Goal: Task Accomplishment & Management: Manage account settings

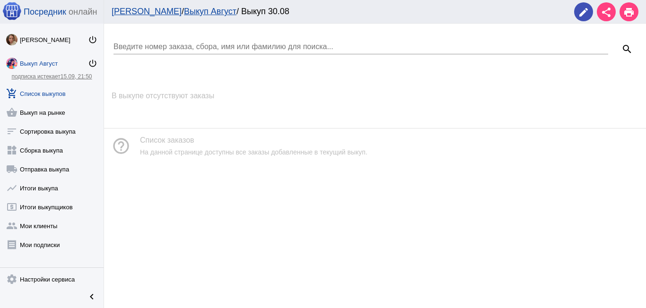
click at [184, 7] on link "Выкуп Август" at bounding box center [210, 11] width 52 height 9
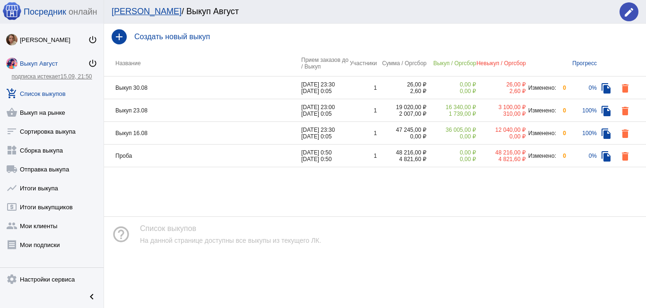
click at [216, 83] on td "Выкуп 30.08" at bounding box center [202, 88] width 197 height 23
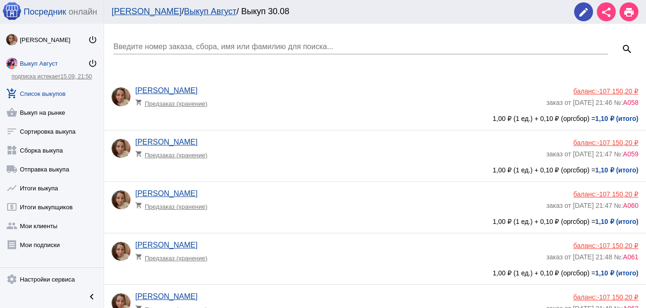
click at [184, 10] on link "Выкуп Август" at bounding box center [210, 11] width 52 height 9
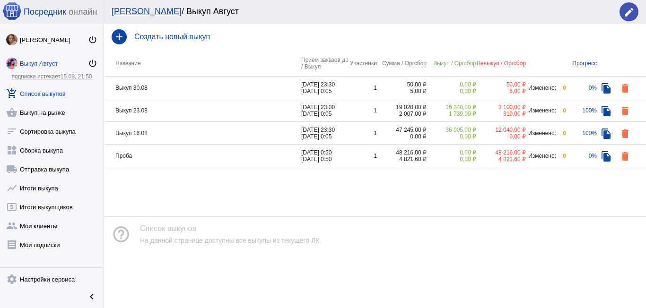
click at [181, 85] on td "Выкуп 30.08" at bounding box center [202, 88] width 197 height 23
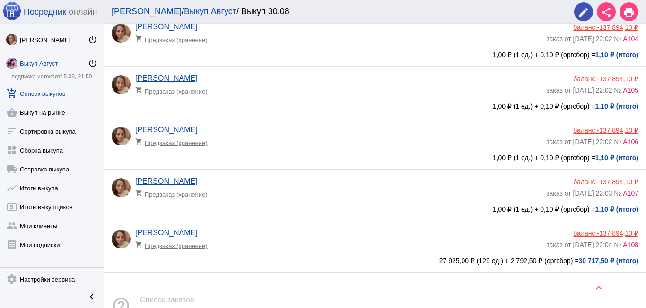
scroll to position [2487, 0]
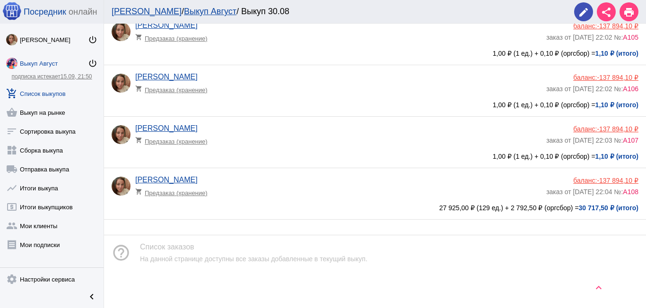
click at [623, 192] on span "А108" at bounding box center [631, 192] width 16 height 8
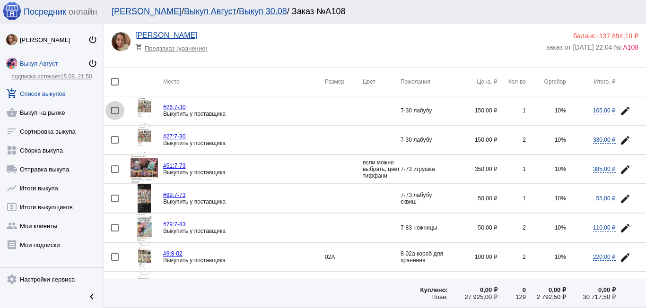
click at [116, 109] on div at bounding box center [115, 111] width 8 height 8
click at [115, 114] on input "checkbox" at bounding box center [114, 114] width 0 height 0
checkbox input "true"
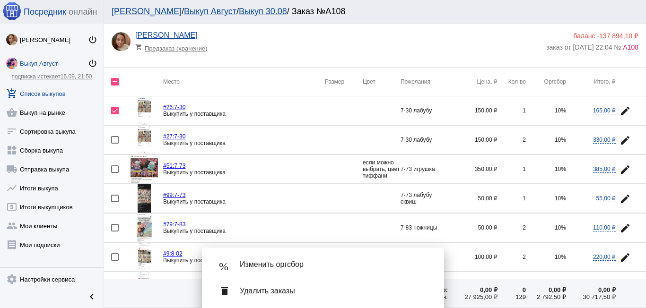
click at [619, 135] on mat-icon "edit" at bounding box center [624, 140] width 11 height 11
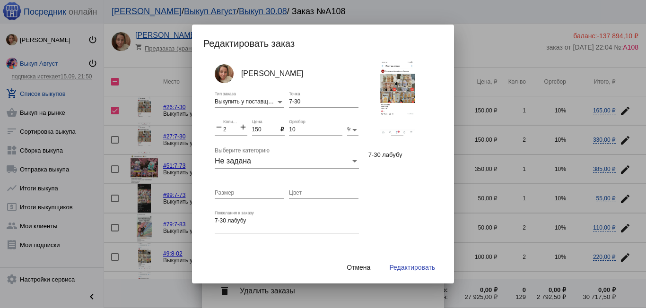
click at [241, 128] on mat-icon "add" at bounding box center [243, 127] width 9 height 11
type input "3"
click at [404, 265] on span "Редактировать" at bounding box center [412, 268] width 46 height 8
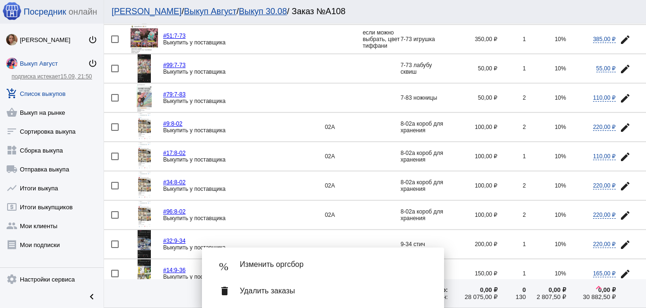
scroll to position [142, 0]
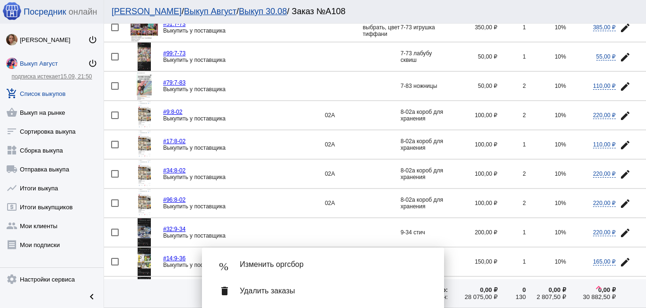
click at [115, 115] on div at bounding box center [115, 116] width 8 height 8
click at [115, 119] on input "checkbox" at bounding box center [114, 119] width 0 height 0
checkbox input "true"
click at [114, 144] on div at bounding box center [115, 145] width 8 height 8
click at [114, 148] on input "checkbox" at bounding box center [114, 148] width 0 height 0
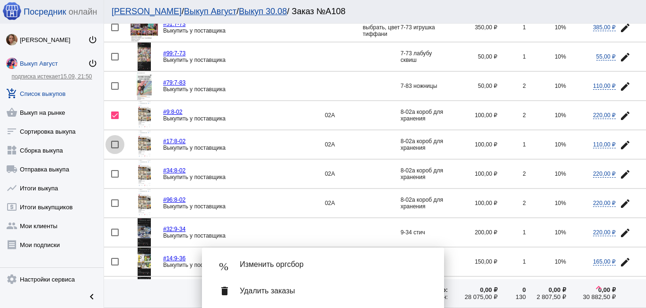
checkbox input "true"
click at [114, 173] on div at bounding box center [115, 174] width 8 height 8
click at [114, 178] on input "checkbox" at bounding box center [114, 178] width 0 height 0
checkbox input "true"
click at [619, 202] on mat-icon "edit" at bounding box center [624, 203] width 11 height 11
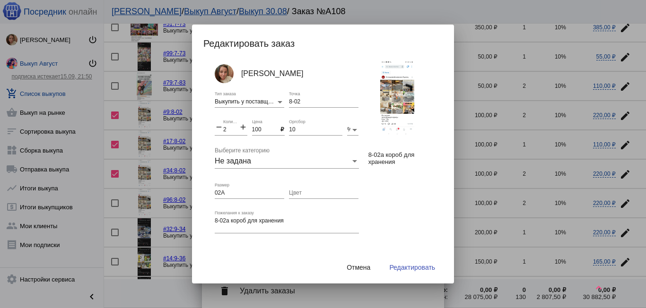
click at [228, 130] on div "2 Количество" at bounding box center [231, 128] width 16 height 16
type input "7"
click at [409, 267] on span "Редактировать" at bounding box center [412, 268] width 46 height 8
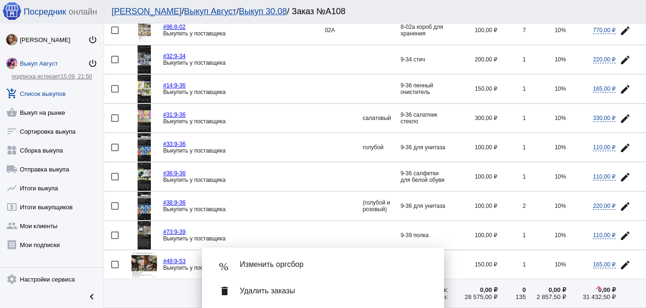
scroll to position [331, 0]
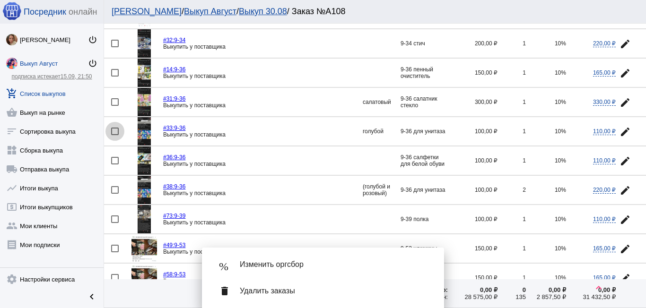
click at [113, 132] on div at bounding box center [115, 132] width 8 height 8
click at [114, 135] on input "checkbox" at bounding box center [114, 135] width 0 height 0
checkbox input "true"
click at [619, 189] on mat-icon "edit" at bounding box center [624, 190] width 11 height 11
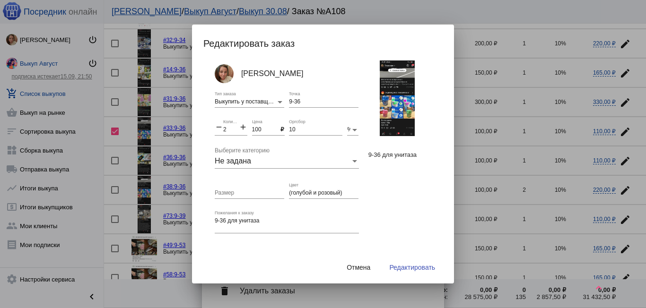
click at [241, 125] on mat-icon "add" at bounding box center [243, 127] width 9 height 11
type input "3"
click at [309, 191] on input "(голубой и розовый)" at bounding box center [323, 193] width 69 height 7
type input "(голубой 2шт и розовый)"
click at [406, 266] on span "Редактировать" at bounding box center [412, 268] width 46 height 8
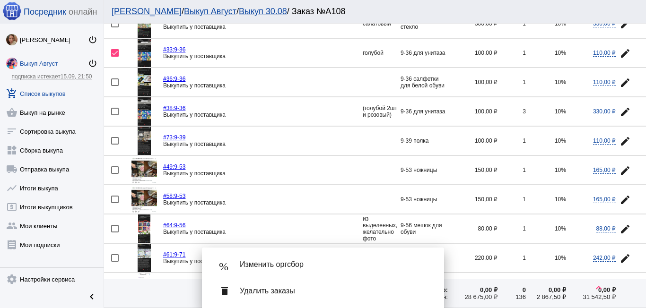
scroll to position [425, 0]
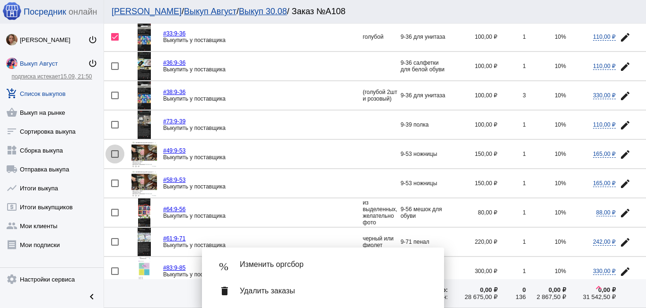
click at [115, 151] on div at bounding box center [115, 154] width 8 height 8
click at [115, 158] on input "checkbox" at bounding box center [114, 158] width 0 height 0
checkbox input "true"
click at [619, 183] on mat-icon "edit" at bounding box center [624, 183] width 11 height 11
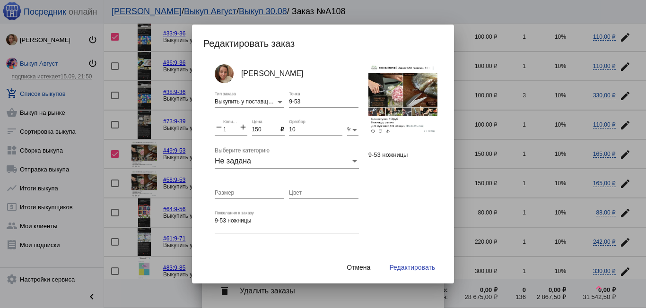
click at [242, 127] on mat-icon "add" at bounding box center [243, 127] width 9 height 11
type input "2"
click at [407, 265] on span "Редактировать" at bounding box center [412, 268] width 46 height 8
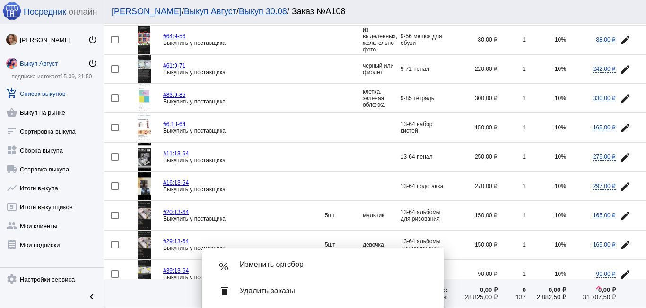
scroll to position [614, 0]
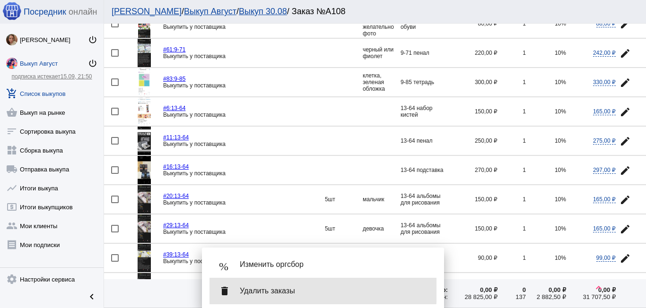
click at [248, 289] on span "Удалить заказы" at bounding box center [334, 290] width 189 height 9
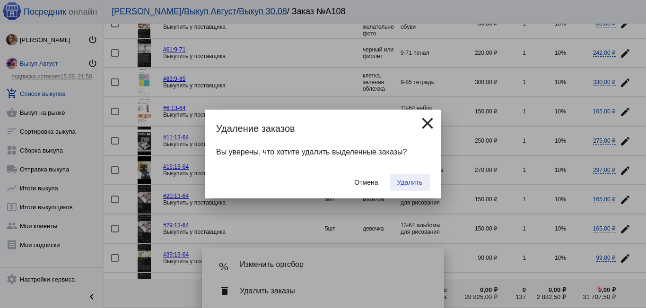
click at [408, 182] on span "Удалить" at bounding box center [409, 183] width 25 height 8
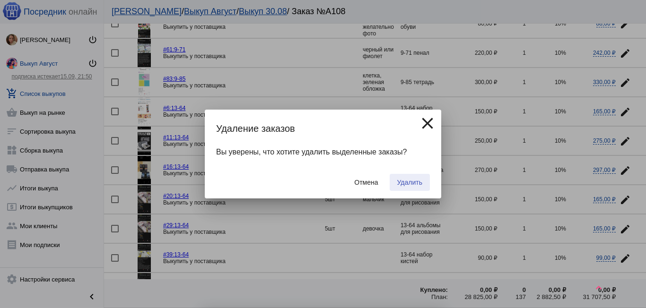
checkbox input "false"
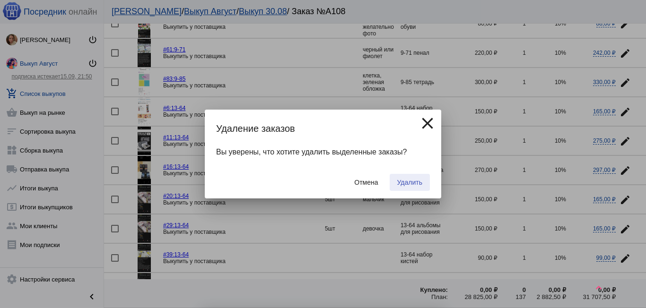
checkbox input "false"
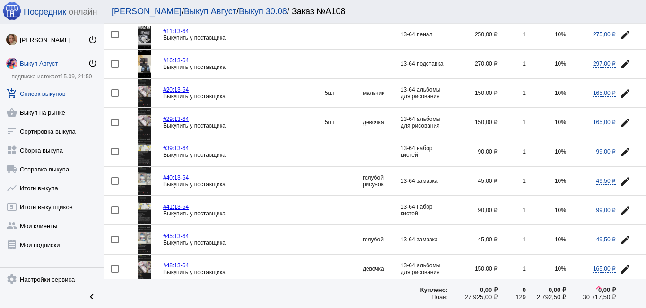
scroll to position [567, 0]
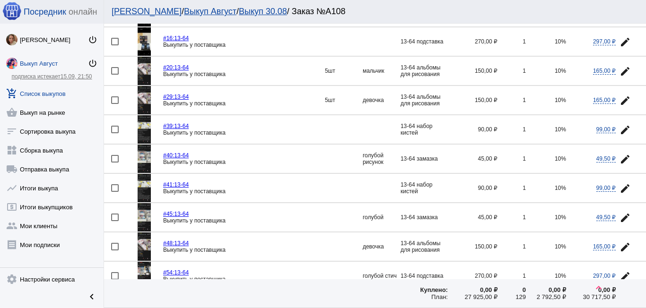
click at [113, 246] on div at bounding box center [115, 247] width 8 height 8
click at [114, 251] on input "checkbox" at bounding box center [114, 251] width 0 height 0
checkbox input "true"
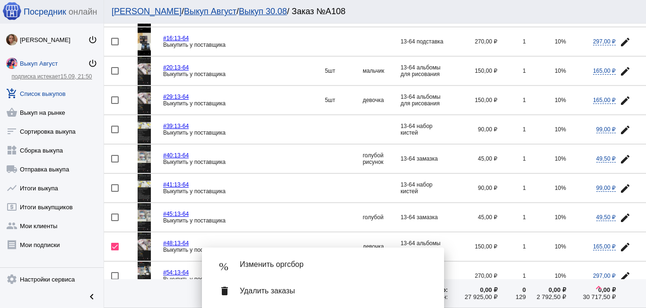
click at [115, 101] on div at bounding box center [115, 100] width 8 height 8
click at [115, 104] on input "checkbox" at bounding box center [114, 104] width 0 height 0
checkbox input "true"
click at [619, 68] on mat-icon "edit" at bounding box center [624, 71] width 11 height 11
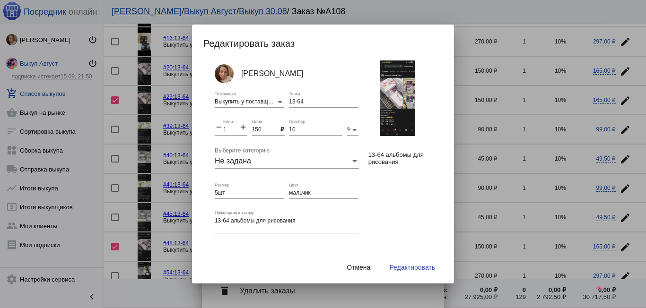
click at [241, 125] on mat-icon "add" at bounding box center [243, 127] width 9 height 11
type input "3"
click at [289, 193] on input "мальчик" at bounding box center [323, 193] width 69 height 7
click at [316, 192] on input "1мальчик" at bounding box center [323, 193] width 69 height 7
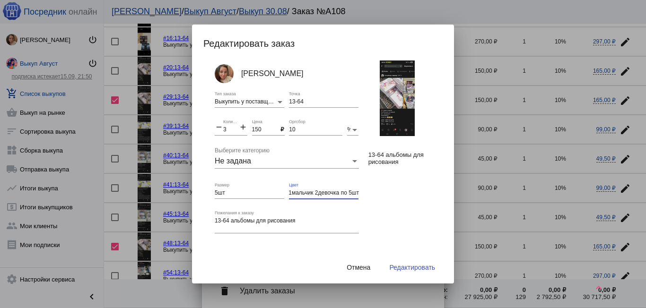
scroll to position [0, 3]
type input "1мальчик 2девочка по 5шт"
click at [407, 268] on span "Редактировать" at bounding box center [412, 268] width 46 height 8
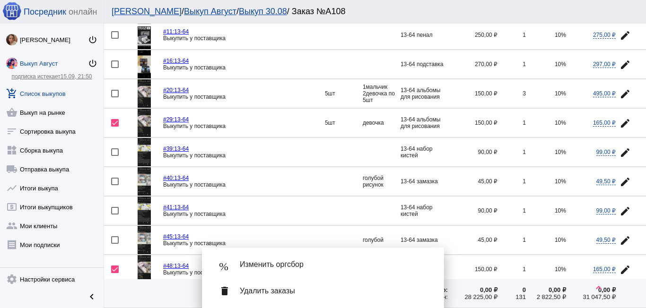
scroll to position [567, 0]
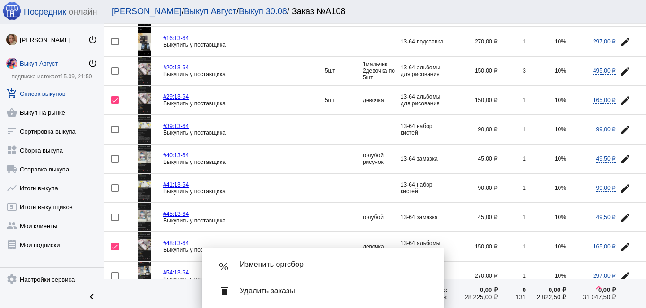
click at [114, 129] on div at bounding box center [115, 130] width 8 height 8
click at [114, 133] on input "checkbox" at bounding box center [114, 133] width 0 height 0
checkbox input "true"
click at [619, 184] on mat-icon "edit" at bounding box center [624, 188] width 11 height 11
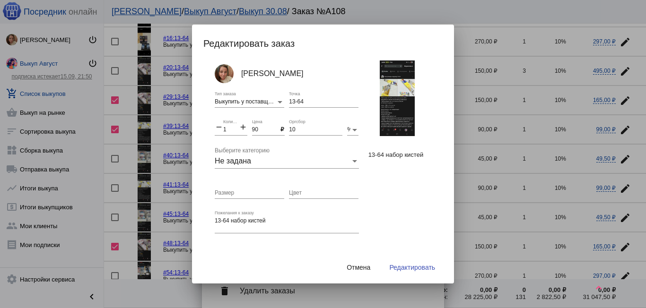
click at [243, 128] on mat-icon "add" at bounding box center [243, 127] width 9 height 11
type input "2"
click at [402, 266] on span "Редактировать" at bounding box center [412, 268] width 46 height 8
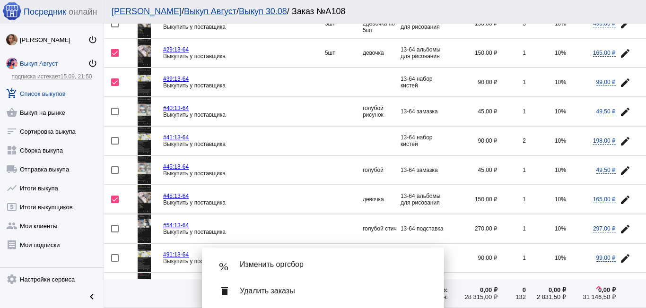
scroll to position [662, 0]
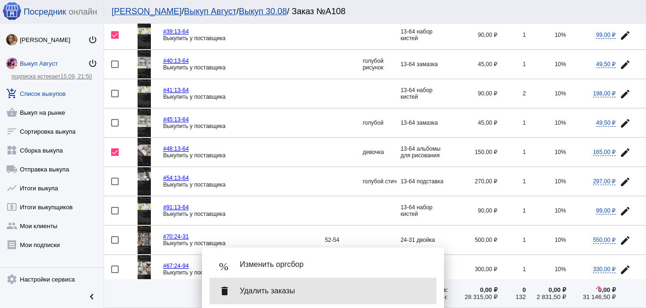
click at [273, 294] on span "Удалить заказы" at bounding box center [334, 290] width 189 height 9
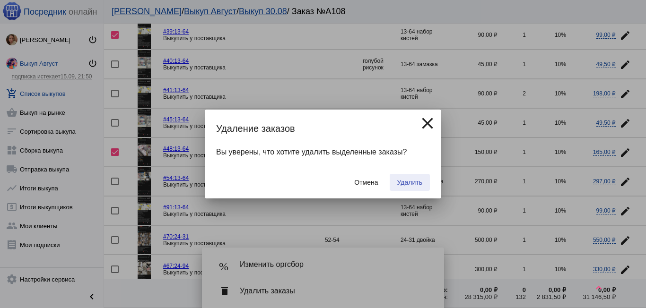
click at [408, 182] on span "Удалить" at bounding box center [409, 183] width 25 height 8
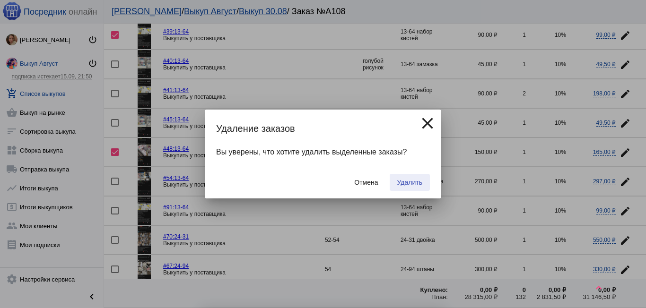
checkbox input "false"
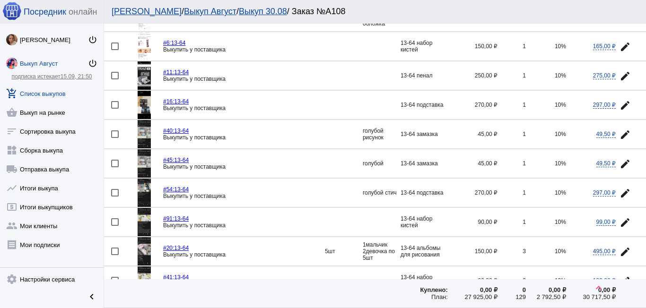
scroll to position [520, 0]
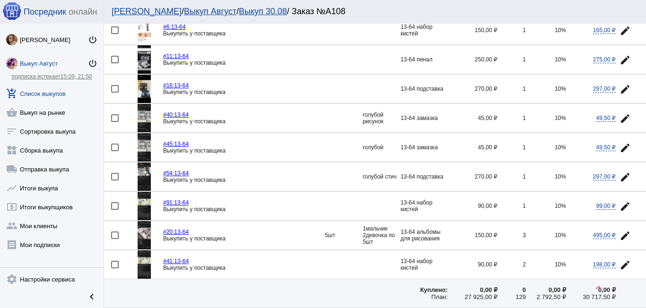
click at [115, 146] on div at bounding box center [115, 148] width 8 height 8
click at [115, 151] on input "checkbox" at bounding box center [114, 151] width 0 height 0
checkbox input "true"
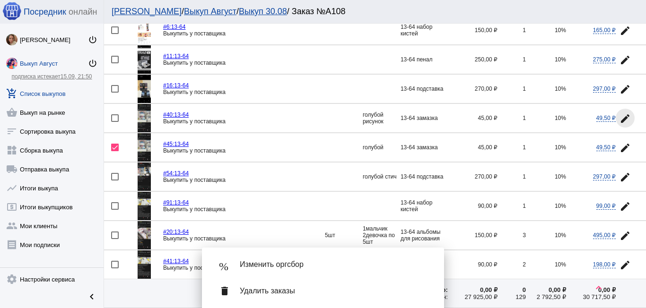
click at [619, 113] on mat-icon "edit" at bounding box center [624, 118] width 11 height 11
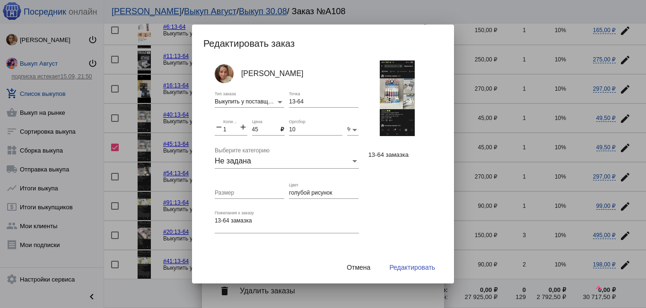
click at [242, 127] on mat-icon "add" at bounding box center [243, 127] width 9 height 11
type input "2"
click at [409, 267] on span "Редактировать" at bounding box center [412, 268] width 46 height 8
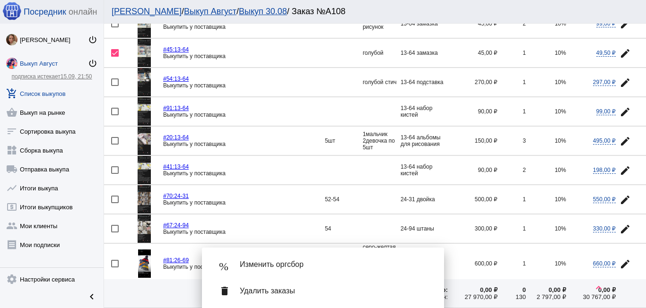
scroll to position [662, 0]
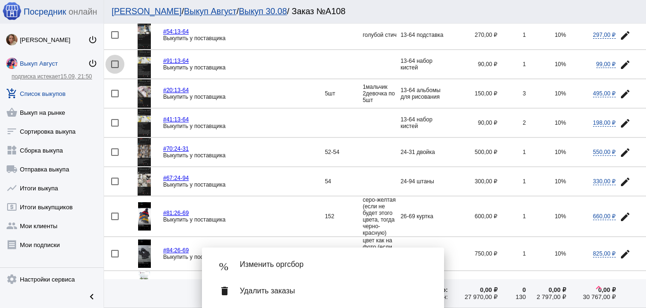
click at [116, 63] on div at bounding box center [115, 65] width 8 height 8
click at [115, 68] on input "checkbox" at bounding box center [114, 68] width 0 height 0
checkbox input "true"
click at [619, 125] on mat-icon "edit" at bounding box center [624, 123] width 11 height 11
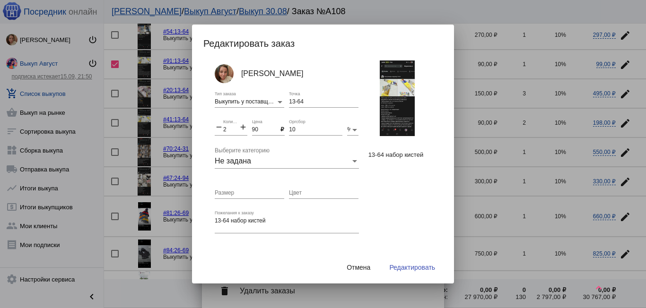
click at [242, 127] on mat-icon "add" at bounding box center [243, 127] width 9 height 11
type input "3"
click at [407, 269] on span "Редактировать" at bounding box center [412, 268] width 46 height 8
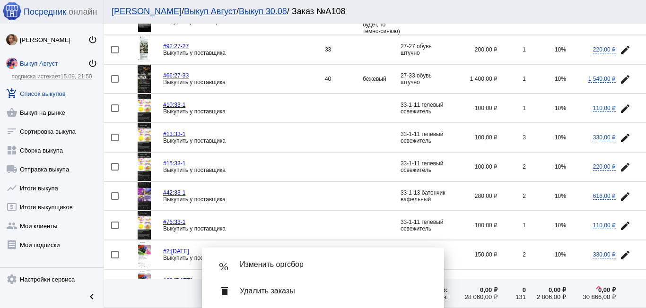
scroll to position [898, 0]
click at [115, 165] on div at bounding box center [115, 167] width 8 height 8
click at [115, 170] on input "checkbox" at bounding box center [114, 170] width 0 height 0
checkbox input "true"
click at [114, 136] on div at bounding box center [115, 137] width 8 height 8
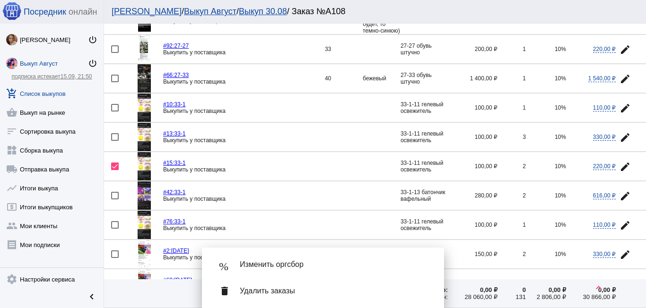
click at [114, 141] on input "checkbox" at bounding box center [114, 141] width 0 height 0
checkbox input "true"
click at [619, 107] on mat-icon "edit" at bounding box center [624, 108] width 11 height 11
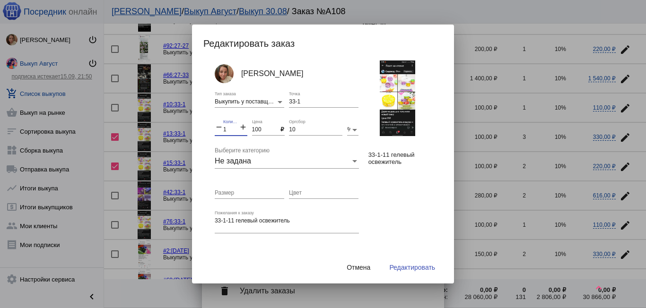
drag, startPoint x: 228, startPoint y: 129, endPoint x: 216, endPoint y: 130, distance: 11.4
click at [216, 130] on div "remove 1 Количество add" at bounding box center [231, 128] width 33 height 16
type input "6"
click at [404, 263] on button "Редактировать" at bounding box center [411, 267] width 61 height 17
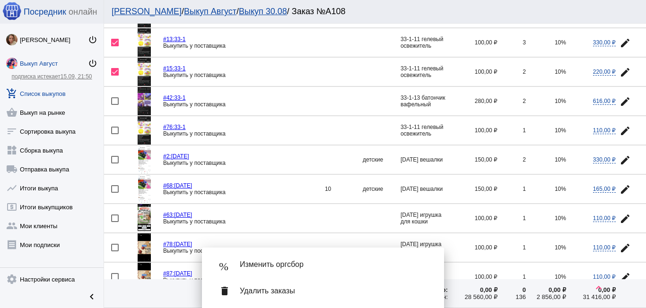
scroll to position [945, 0]
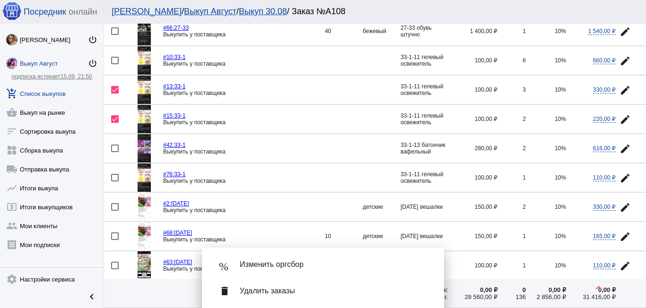
click at [113, 176] on div at bounding box center [115, 178] width 8 height 8
click at [114, 182] on input "checkbox" at bounding box center [114, 182] width 0 height 0
checkbox input "true"
click at [619, 61] on mat-icon "edit" at bounding box center [624, 60] width 11 height 11
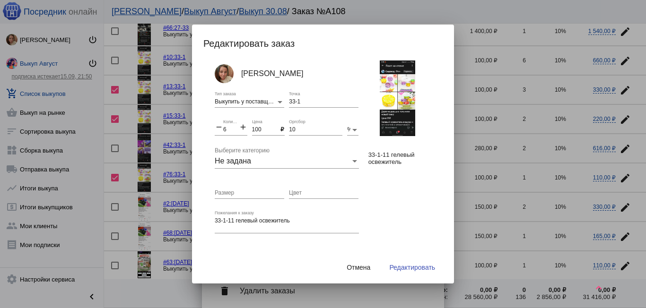
click at [242, 126] on mat-icon "add" at bounding box center [243, 127] width 9 height 11
type input "7"
click at [407, 269] on span "Редактировать" at bounding box center [412, 268] width 46 height 8
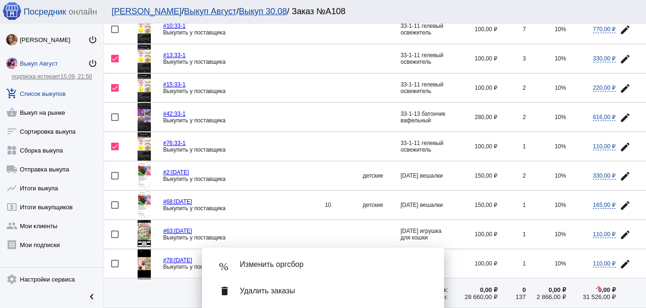
scroll to position [993, 0]
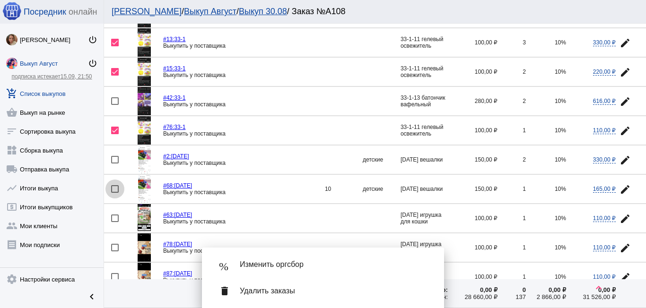
click at [114, 189] on div at bounding box center [115, 189] width 8 height 8
click at [114, 193] on input "checkbox" at bounding box center [114, 193] width 0 height 0
checkbox input "true"
click at [619, 156] on mat-icon "edit" at bounding box center [624, 160] width 11 height 11
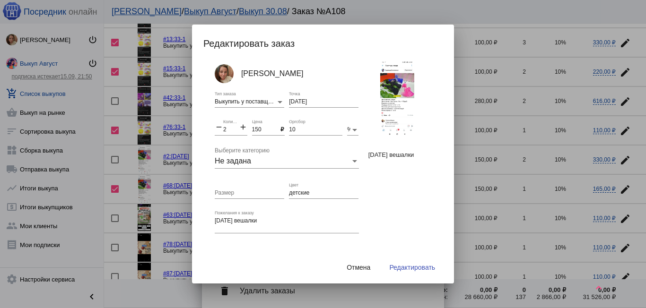
click at [240, 126] on mat-icon "add" at bounding box center [243, 127] width 9 height 11
type input "3"
click at [403, 268] on span "Редактировать" at bounding box center [412, 268] width 46 height 8
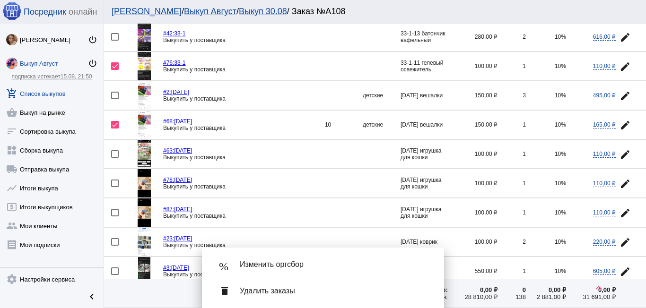
scroll to position [1087, 0]
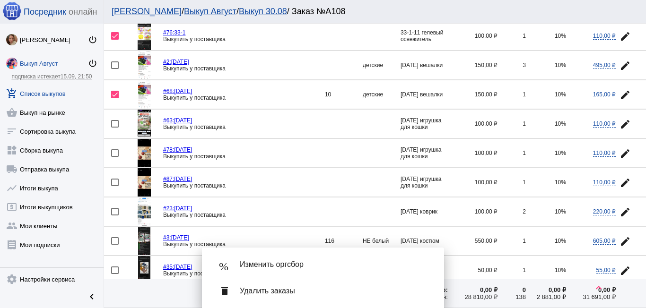
click at [115, 152] on div at bounding box center [115, 153] width 8 height 8
click at [115, 157] on input "checkbox" at bounding box center [114, 157] width 0 height 0
checkbox input "true"
click at [114, 182] on div at bounding box center [115, 183] width 8 height 8
click at [114, 186] on input "checkbox" at bounding box center [114, 186] width 0 height 0
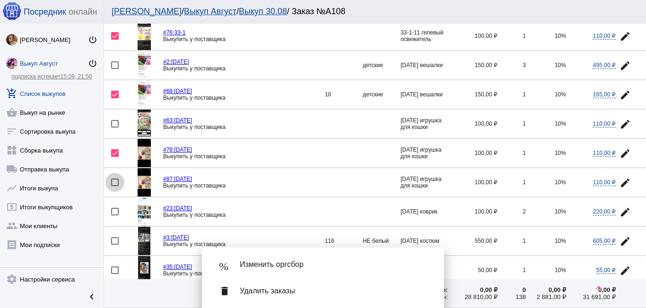
checkbox input "true"
click at [620, 122] on mat-icon "edit" at bounding box center [624, 124] width 11 height 11
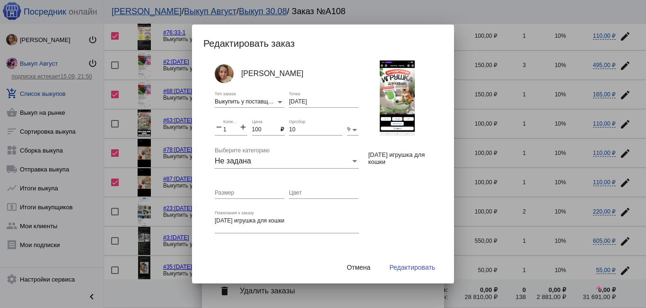
click at [242, 121] on div "remove 1 Количество add" at bounding box center [231, 128] width 33 height 16
click at [243, 125] on mat-icon "add" at bounding box center [243, 127] width 9 height 11
type input "3"
click at [408, 267] on span "Редактировать" at bounding box center [412, 268] width 46 height 8
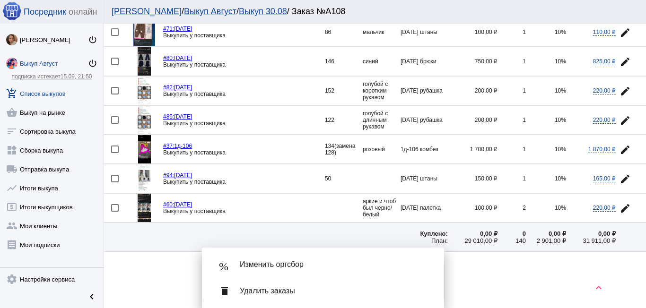
scroll to position [1370, 0]
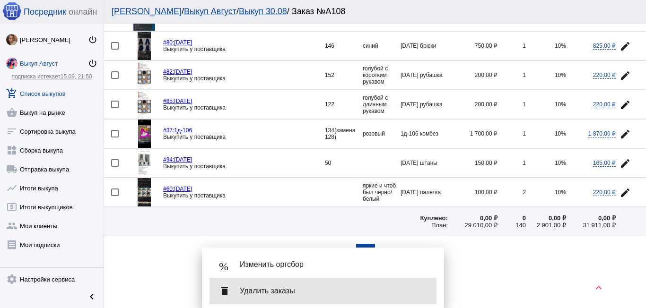
click at [277, 295] on span "Удалить заказы" at bounding box center [334, 290] width 189 height 9
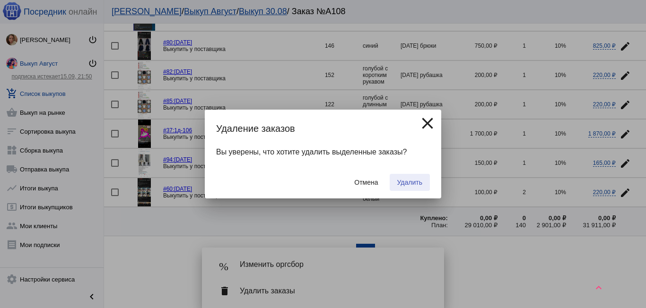
click at [408, 185] on span "Удалить" at bounding box center [409, 183] width 25 height 8
checkbox input "false"
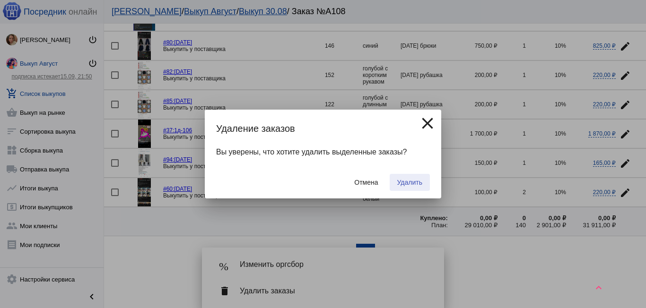
checkbox input "false"
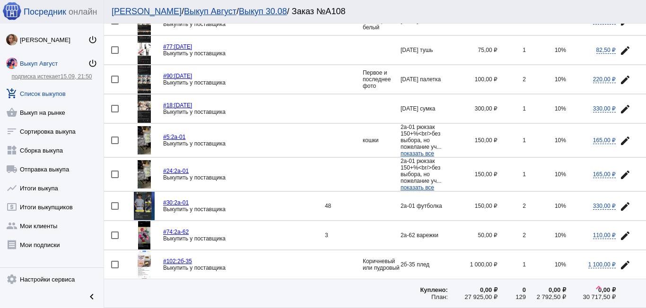
scroll to position [1323, 0]
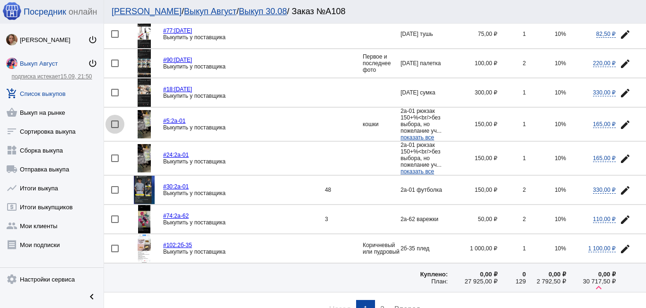
click at [112, 124] on div at bounding box center [115, 125] width 8 height 8
click at [114, 128] on input "checkbox" at bounding box center [114, 128] width 0 height 0
checkbox input "true"
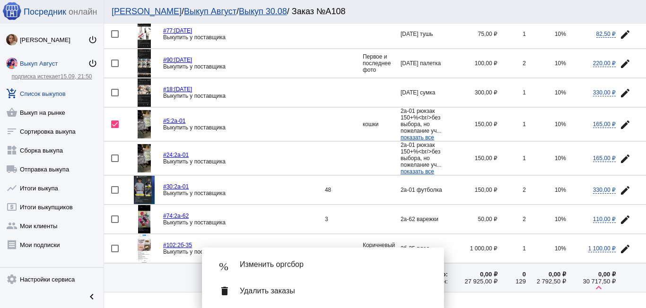
click at [617, 153] on button "edit" at bounding box center [624, 158] width 19 height 19
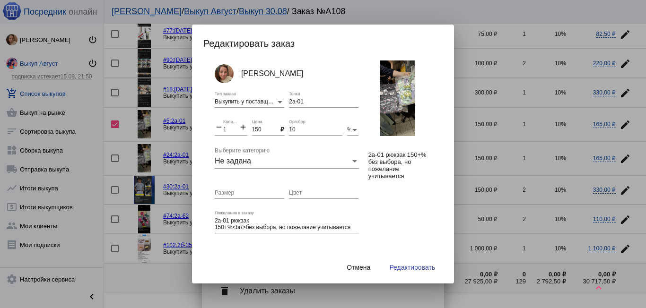
click at [242, 126] on mat-icon "add" at bounding box center [243, 127] width 9 height 11
type input "2"
click at [405, 267] on span "Редактировать" at bounding box center [412, 268] width 46 height 8
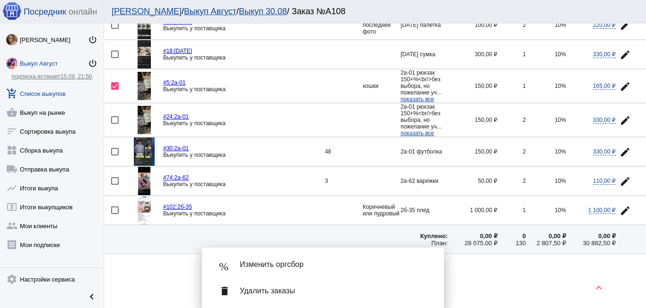
scroll to position [1380, 0]
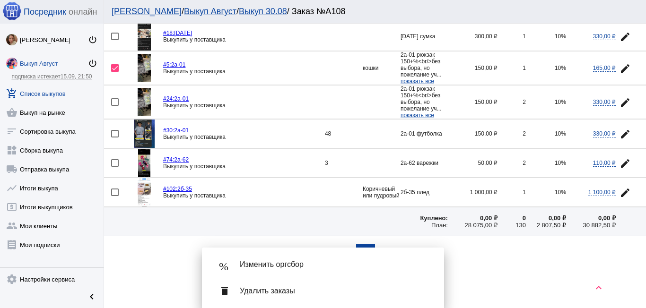
click at [278, 290] on span "Удалить заказы" at bounding box center [334, 290] width 189 height 9
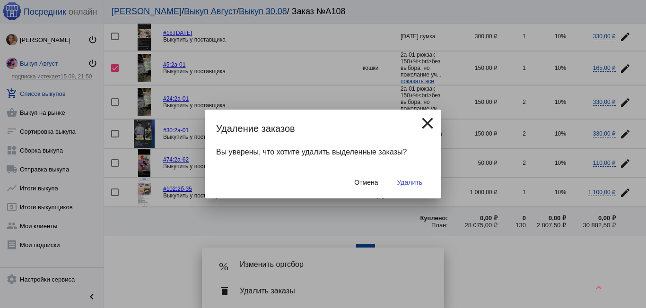
click at [413, 179] on span "Удалить" at bounding box center [409, 183] width 25 height 8
checkbox input "false"
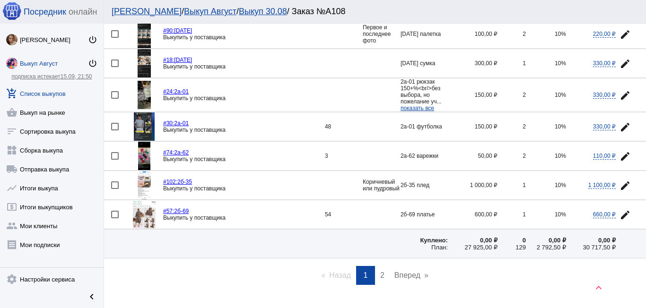
scroll to position [1375, 0]
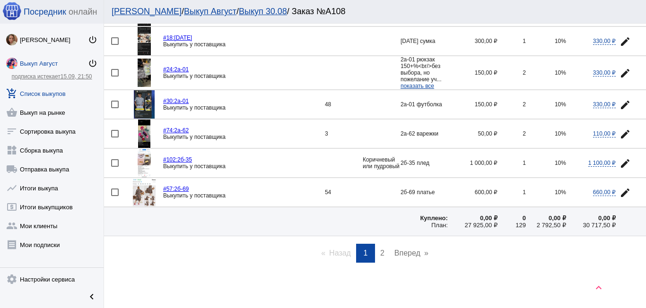
click at [380, 254] on span "2" at bounding box center [382, 253] width 4 height 8
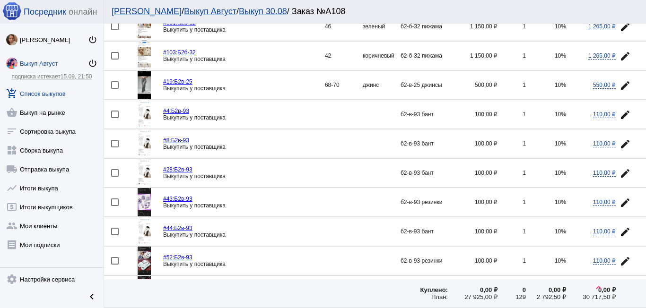
scroll to position [331, 0]
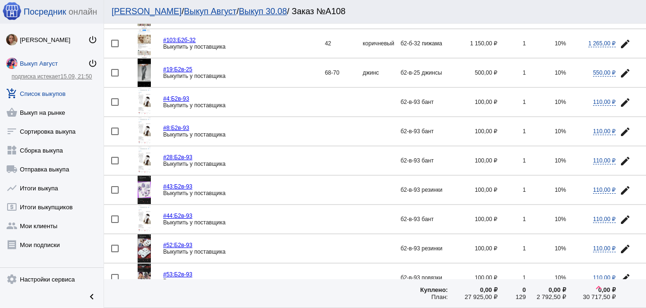
click at [116, 102] on div at bounding box center [115, 102] width 8 height 8
click at [115, 106] on input "checkbox" at bounding box center [114, 106] width 0 height 0
checkbox input "true"
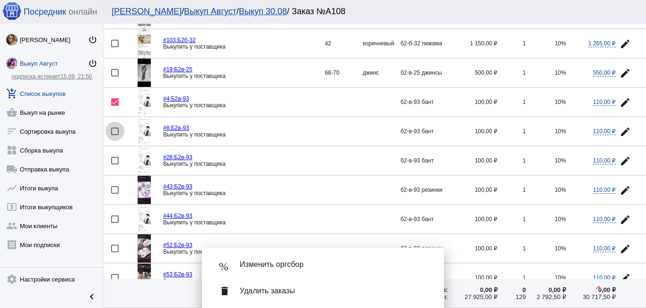
click at [116, 131] on div at bounding box center [115, 132] width 8 height 8
click at [115, 135] on input "checkbox" at bounding box center [114, 135] width 0 height 0
checkbox input "true"
click at [116, 159] on div at bounding box center [115, 161] width 8 height 8
click at [115, 164] on input "checkbox" at bounding box center [114, 164] width 0 height 0
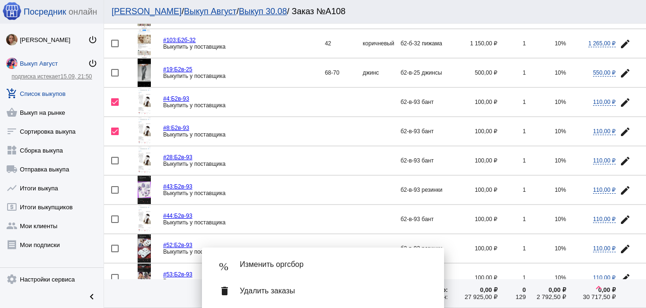
checkbox input "true"
click at [620, 216] on mat-icon "edit" at bounding box center [624, 219] width 11 height 11
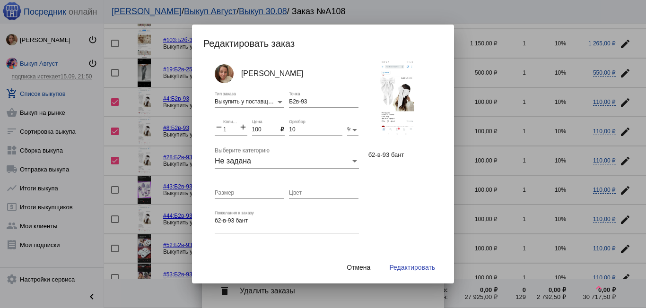
click at [243, 126] on mat-icon "add" at bounding box center [243, 127] width 9 height 11
type input "4"
click at [408, 269] on span "Редактировать" at bounding box center [412, 268] width 46 height 8
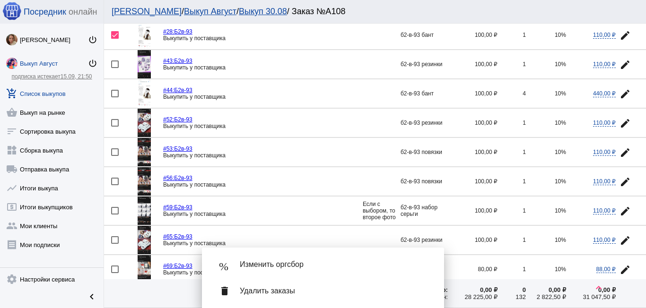
scroll to position [473, 0]
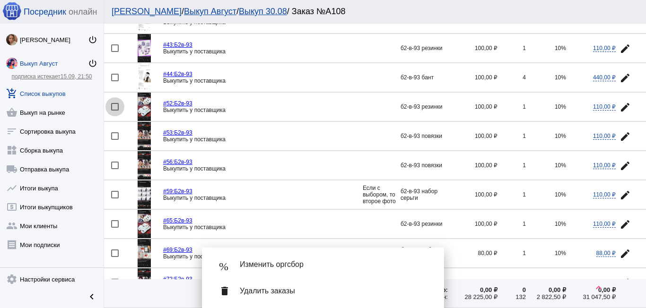
click at [115, 106] on div at bounding box center [115, 107] width 8 height 8
click at [115, 111] on input "checkbox" at bounding box center [114, 111] width 0 height 0
checkbox input "true"
click at [617, 216] on button "edit" at bounding box center [624, 224] width 19 height 19
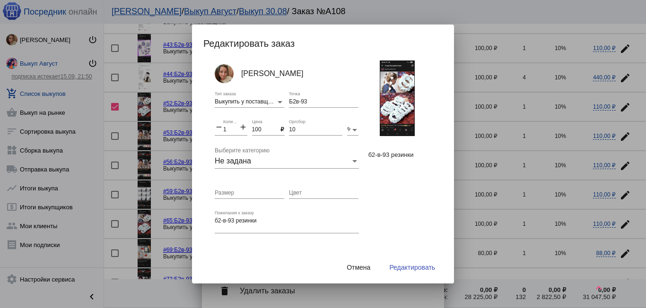
click at [240, 130] on mat-icon "add" at bounding box center [243, 127] width 9 height 11
type input "2"
click at [395, 265] on span "Редактировать" at bounding box center [412, 268] width 46 height 8
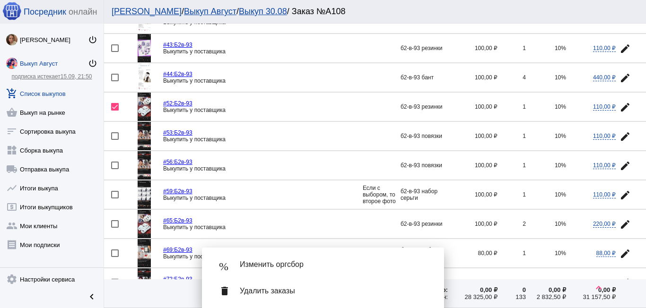
click at [115, 136] on div at bounding box center [115, 136] width 8 height 8
click at [115, 140] on input "checkbox" at bounding box center [114, 140] width 0 height 0
checkbox input "true"
click at [113, 164] on div at bounding box center [115, 166] width 8 height 8
click at [114, 169] on input "checkbox" at bounding box center [114, 169] width 0 height 0
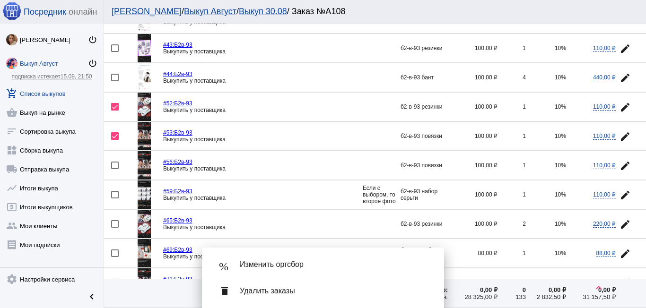
checkbox input "true"
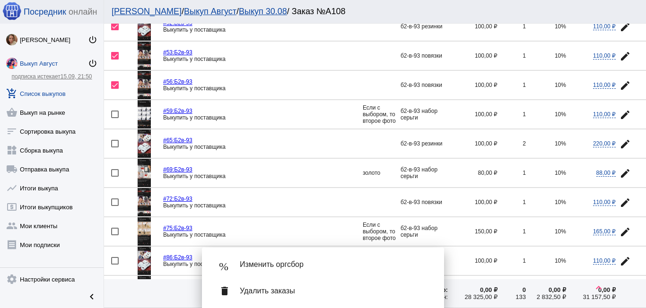
scroll to position [567, 0]
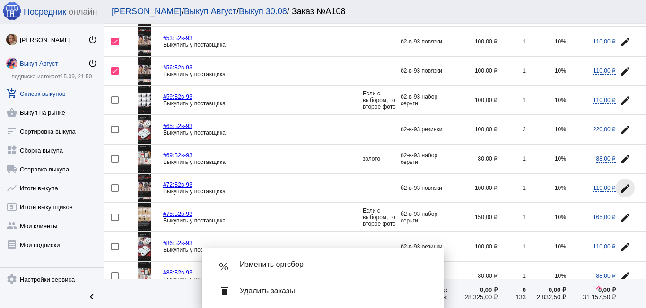
click at [619, 184] on mat-icon "edit" at bounding box center [624, 188] width 11 height 11
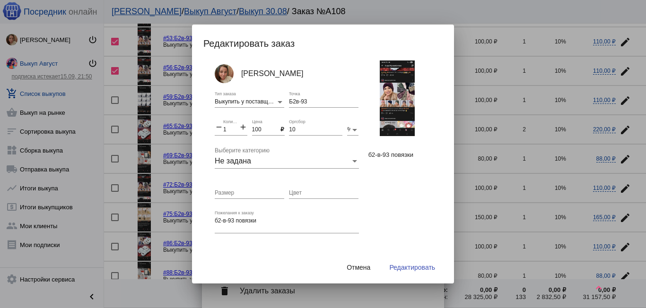
click at [242, 125] on mat-icon "add" at bounding box center [243, 127] width 9 height 11
type input "3"
click at [403, 263] on button "Редактировать" at bounding box center [411, 267] width 61 height 17
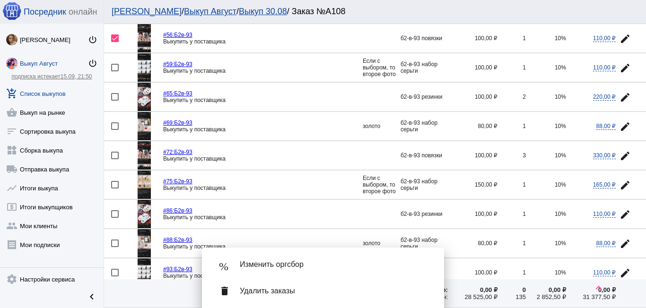
scroll to position [614, 0]
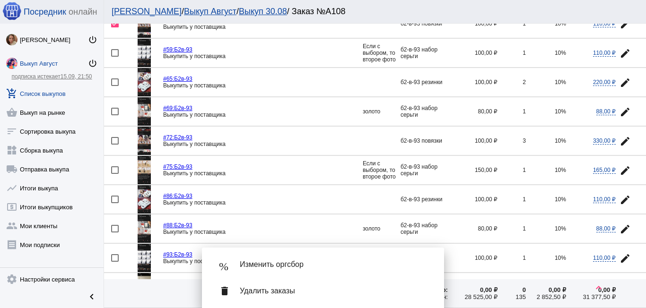
click at [113, 111] on div at bounding box center [115, 112] width 8 height 8
click at [114, 115] on input "checkbox" at bounding box center [114, 115] width 0 height 0
checkbox input "true"
click at [619, 227] on mat-icon "edit" at bounding box center [624, 229] width 11 height 11
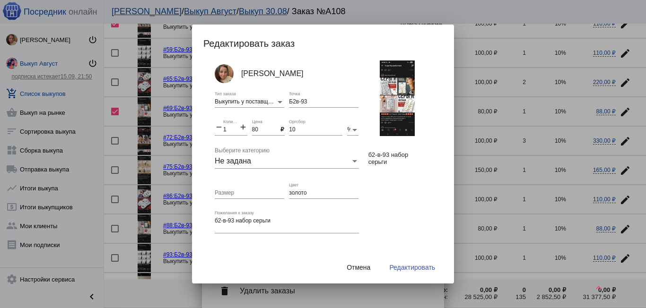
click at [243, 127] on mat-icon "add" at bounding box center [243, 127] width 9 height 11
type input "2"
click at [408, 266] on span "Редактировать" at bounding box center [412, 268] width 46 height 8
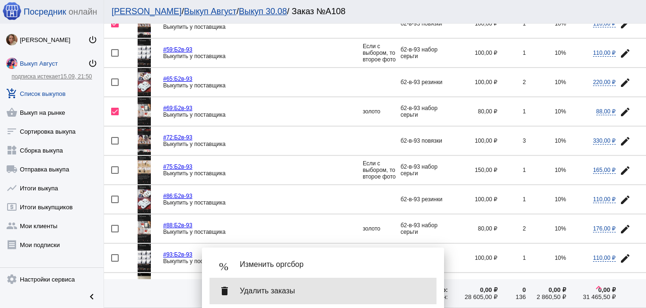
click at [293, 289] on span "Удалить заказы" at bounding box center [334, 290] width 189 height 9
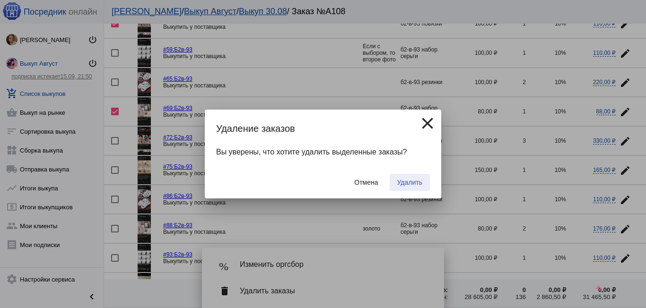
click at [411, 179] on span "Удалить" at bounding box center [409, 183] width 25 height 8
checkbox input "false"
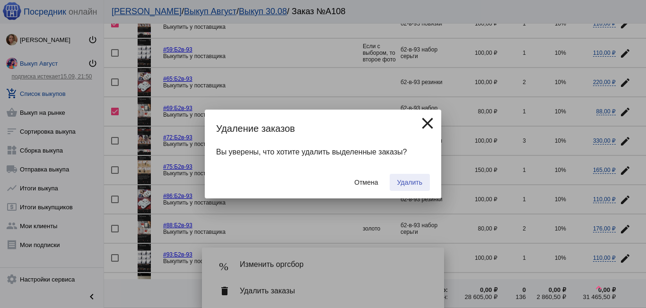
checkbox input "false"
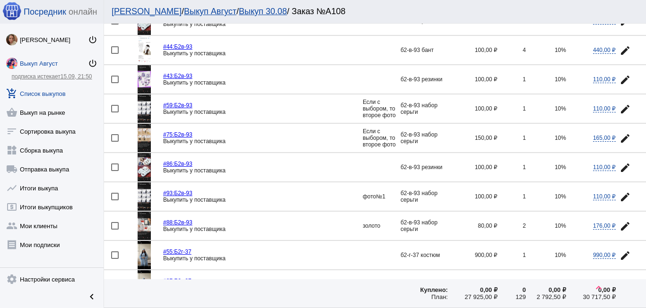
scroll to position [425, 0]
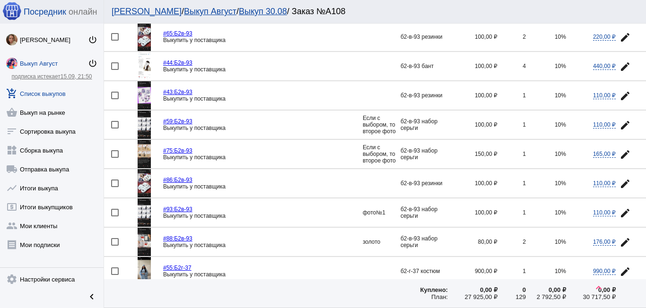
click at [113, 183] on div at bounding box center [115, 184] width 8 height 8
click at [114, 187] on input "checkbox" at bounding box center [114, 187] width 0 height 0
checkbox input "true"
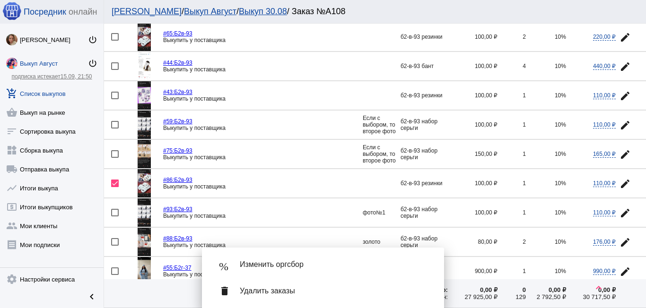
click at [619, 35] on mat-icon "edit" at bounding box center [624, 37] width 11 height 11
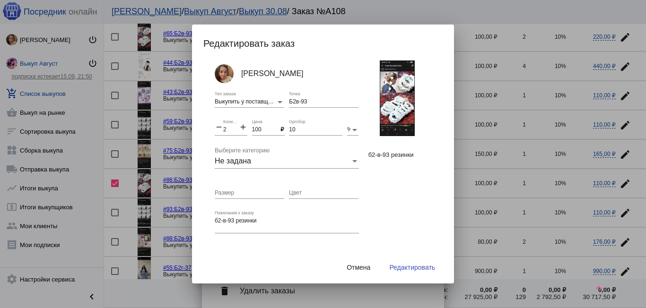
click at [239, 128] on mat-icon "add" at bounding box center [243, 127] width 9 height 11
type input "3"
click at [406, 268] on span "Редактировать" at bounding box center [412, 268] width 46 height 8
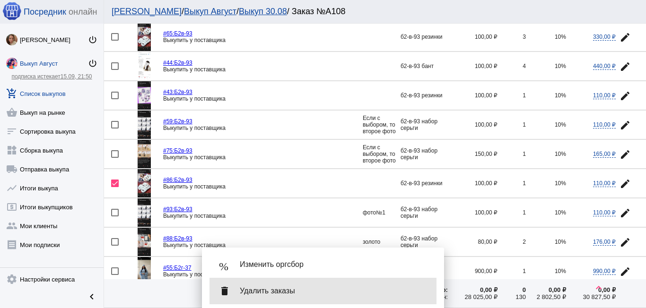
click at [293, 289] on span "Удалить заказы" at bounding box center [334, 290] width 189 height 9
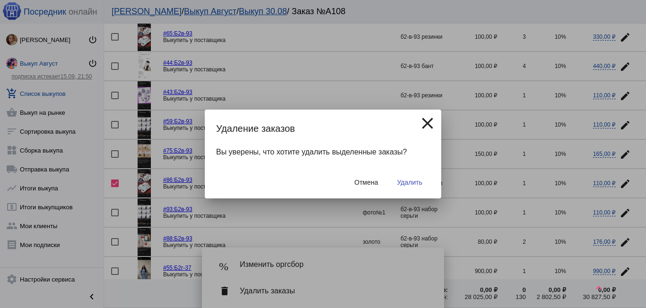
click at [398, 181] on span "Удалить" at bounding box center [409, 183] width 25 height 8
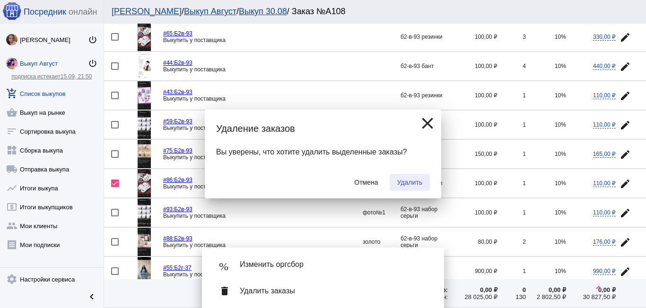
checkbox input "false"
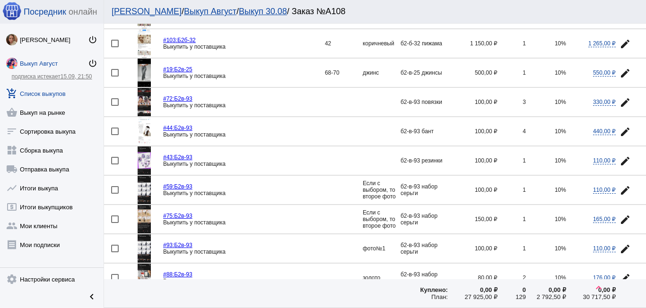
scroll to position [378, 0]
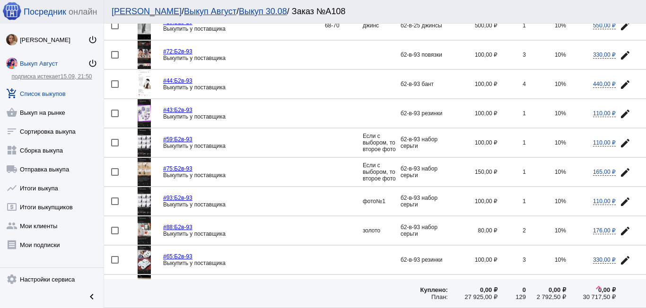
click at [142, 143] on img at bounding box center [144, 143] width 13 height 28
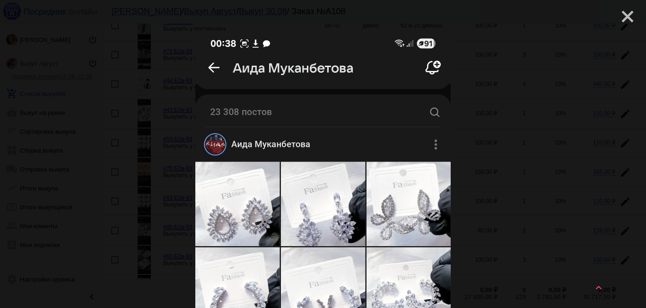
click at [621, 18] on mat-icon "close" at bounding box center [623, 12] width 11 height 11
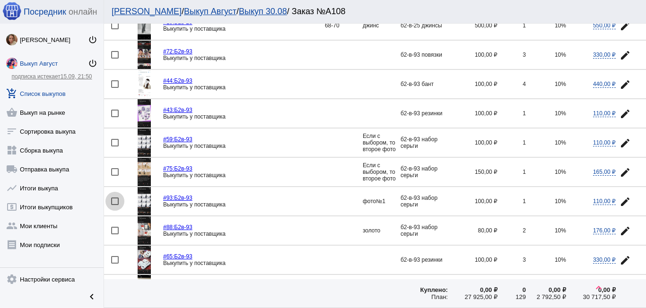
click at [116, 201] on div at bounding box center [115, 202] width 8 height 8
click at [115, 205] on input "checkbox" at bounding box center [114, 205] width 0 height 0
checkbox input "true"
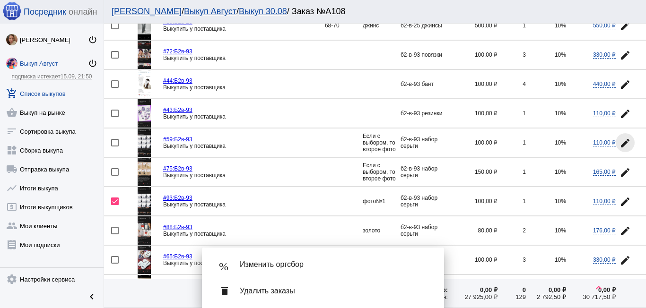
click at [619, 139] on mat-icon "edit" at bounding box center [624, 143] width 11 height 11
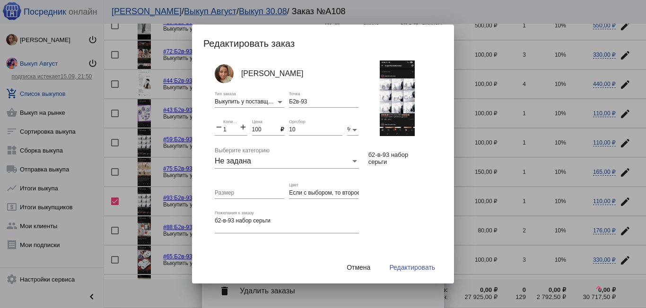
click at [242, 128] on mat-icon "add" at bounding box center [243, 127] width 9 height 11
type input "2"
drag, startPoint x: 286, startPoint y: 191, endPoint x: 381, endPoint y: 196, distance: 95.1
click at [381, 196] on div "Светлана Волкова Выкупить у поставщика Тип заказа Б2в-93 Точка remove 2 Количес…" at bounding box center [327, 161] width 249 height 200
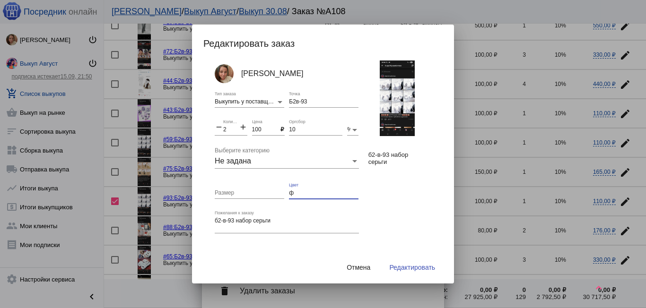
scroll to position [0, 0]
type input "фото 1 и 2"
click at [404, 272] on button "Редактировать" at bounding box center [411, 267] width 61 height 17
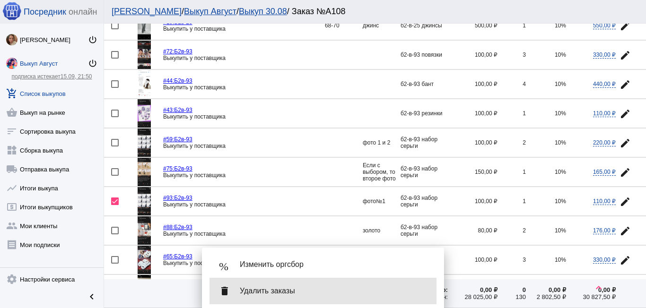
click at [266, 294] on span "Удалить заказы" at bounding box center [334, 290] width 189 height 9
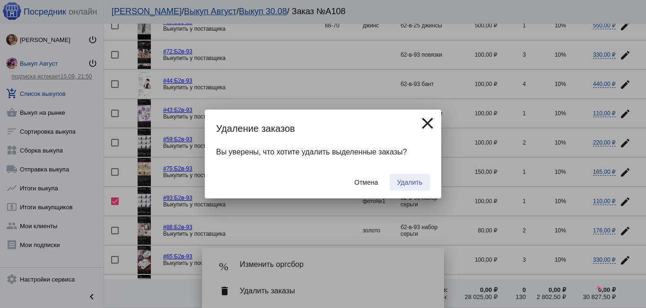
click at [407, 179] on span "Удалить" at bounding box center [409, 183] width 25 height 8
checkbox input "false"
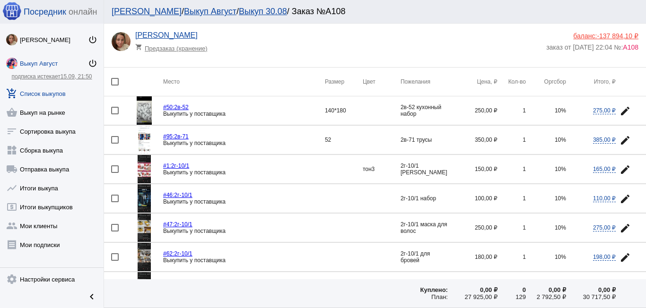
click at [243, 10] on link "Выкуп 30.08" at bounding box center [263, 11] width 48 height 9
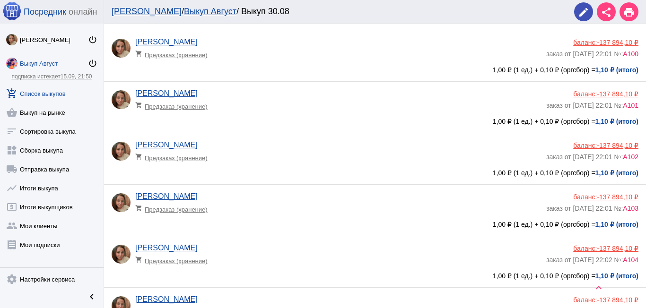
scroll to position [2487, 0]
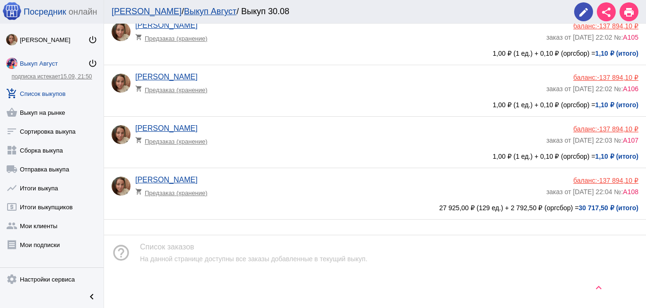
click at [623, 189] on span "А108" at bounding box center [631, 192] width 16 height 8
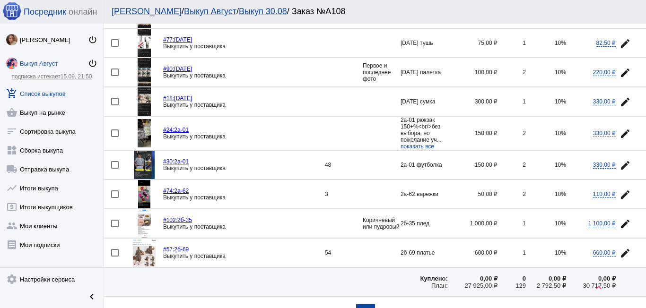
scroll to position [1375, 0]
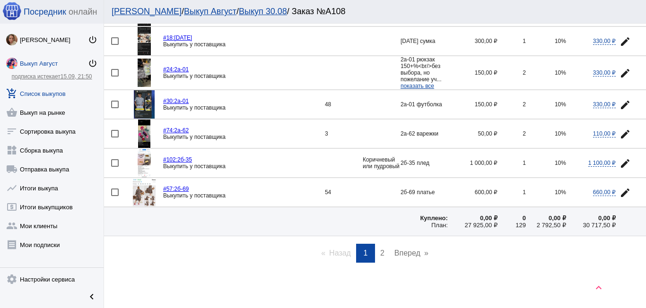
click at [377, 247] on link "page 2" at bounding box center [382, 253] width 14 height 19
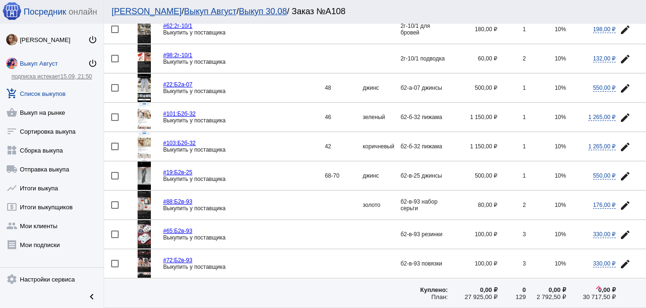
scroll to position [236, 0]
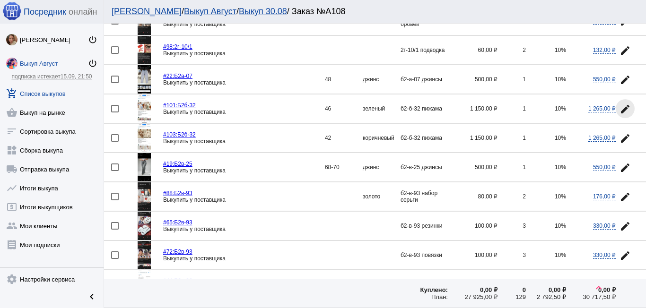
click at [619, 106] on mat-icon "edit" at bounding box center [624, 109] width 11 height 11
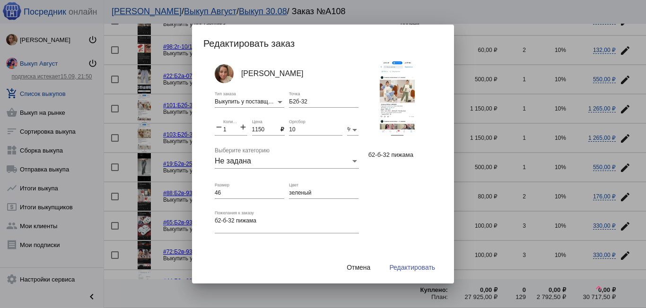
click at [311, 192] on input "зеленый" at bounding box center [323, 193] width 69 height 7
type input "зеленый(замена любой)"
click at [425, 267] on span "Редактировать" at bounding box center [412, 268] width 46 height 8
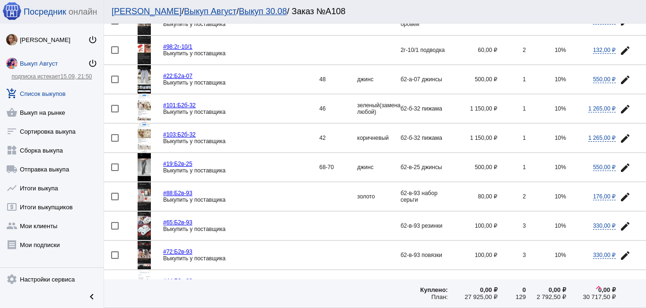
click at [619, 138] on mat-icon "edit" at bounding box center [624, 138] width 11 height 11
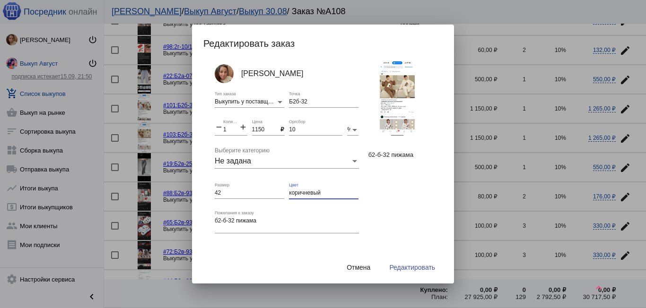
click at [333, 190] on input "коричневый" at bounding box center [323, 193] width 69 height 7
type input "коричневый(замена любой)"
click at [403, 266] on span "Редактировать" at bounding box center [412, 268] width 46 height 8
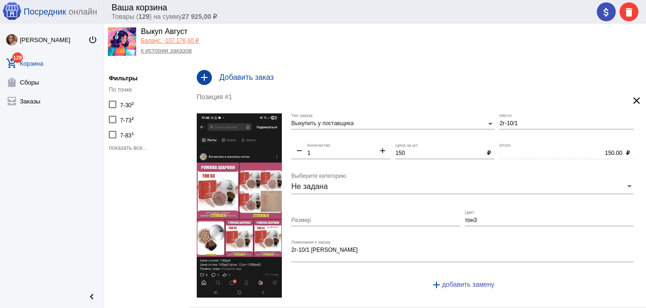
scroll to position [24, 0]
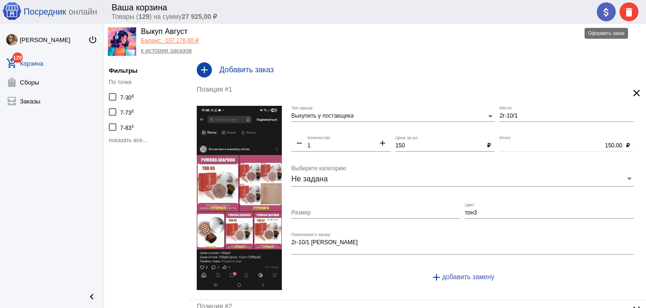
click at [605, 11] on mat-icon "attach_money" at bounding box center [605, 12] width 11 height 11
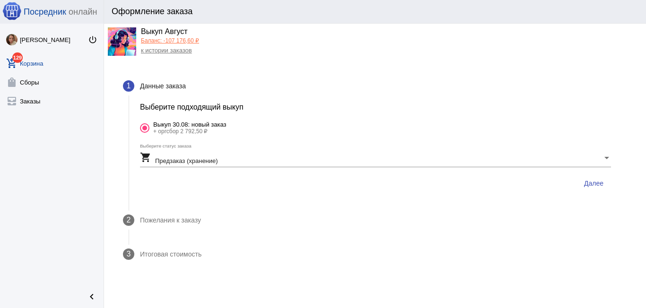
click at [593, 184] on span "Далее" at bounding box center [593, 184] width 19 height 8
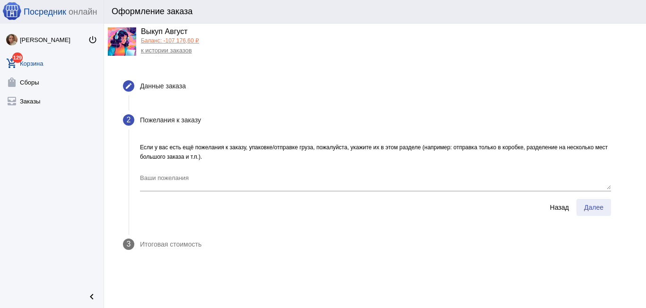
click at [591, 212] on button "Далее" at bounding box center [593, 207] width 35 height 17
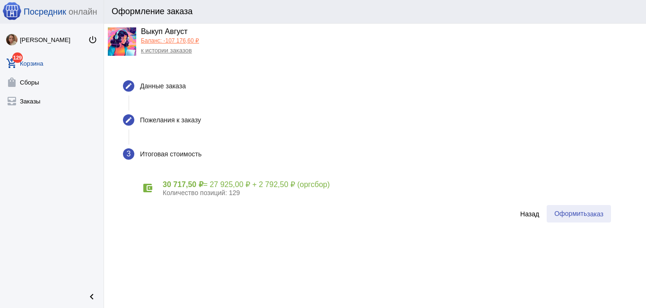
click at [584, 208] on button "Оформить заказ" at bounding box center [578, 213] width 64 height 17
